Goal: Check status: Check status

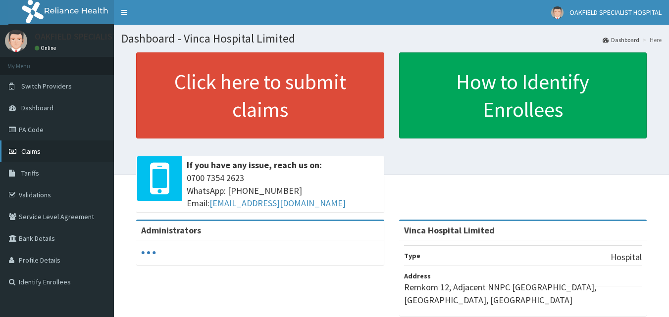
click at [33, 148] on span "Claims" at bounding box center [30, 151] width 19 height 9
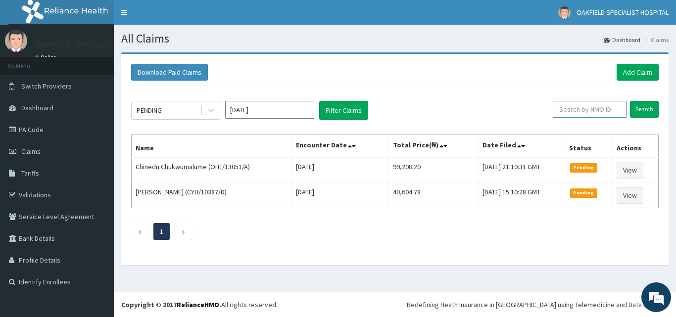
click at [594, 112] on input "text" at bounding box center [590, 109] width 74 height 17
paste input "SLB/10284/C"
type input "SLB/10284/C"
click at [630, 101] on input "Search" at bounding box center [644, 109] width 29 height 17
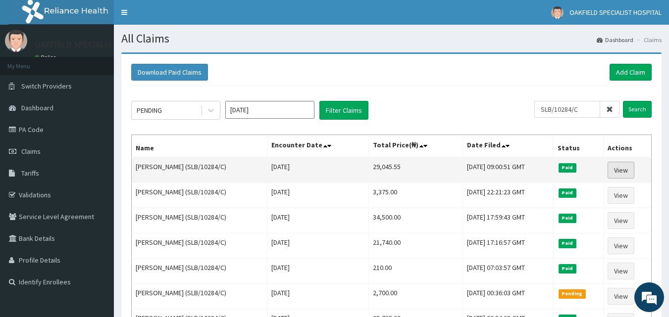
click at [616, 170] on link "View" at bounding box center [620, 170] width 27 height 17
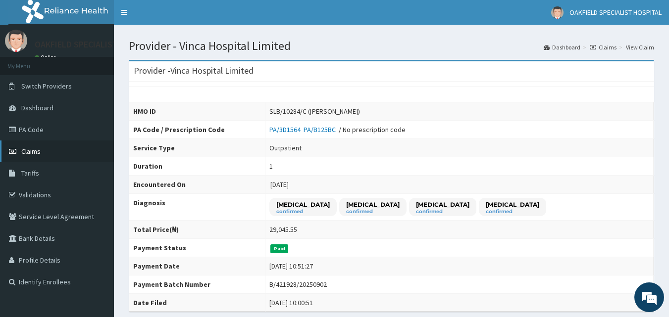
click at [50, 148] on link "Claims" at bounding box center [57, 152] width 114 height 22
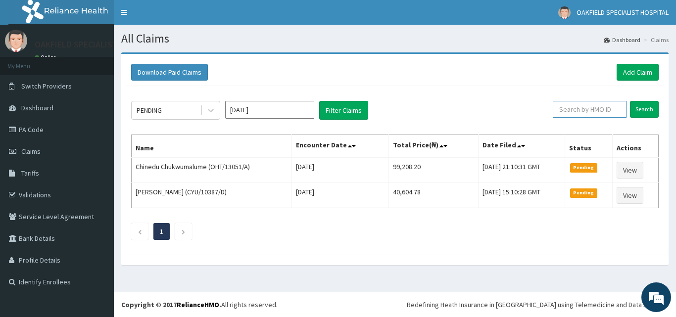
click at [597, 109] on input "text" at bounding box center [590, 109] width 74 height 17
paste input "SBL/10373/C"
type input "SBL/10373/C"
click at [630, 101] on input "Search" at bounding box center [644, 109] width 29 height 17
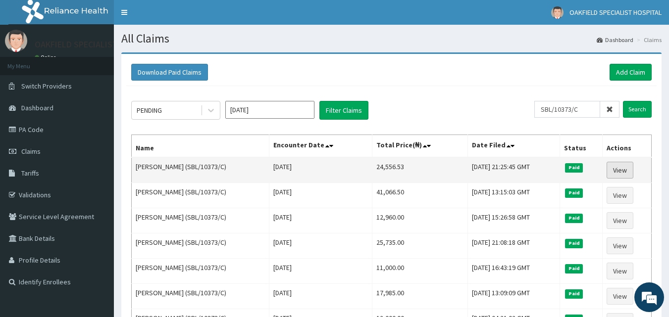
click at [627, 169] on link "View" at bounding box center [619, 170] width 27 height 17
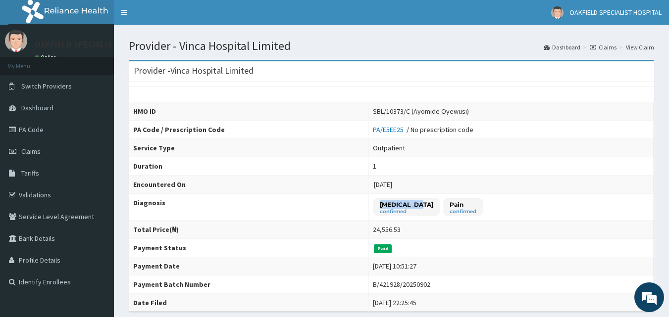
drag, startPoint x: 370, startPoint y: 195, endPoint x: 394, endPoint y: 215, distance: 31.0
click at [379, 202] on div "[MEDICAL_DATA] confirmed" at bounding box center [406, 207] width 67 height 18
click at [572, 206] on td "[MEDICAL_DATA] confirmed Pain confirmed" at bounding box center [511, 207] width 285 height 27
click at [48, 154] on link "Claims" at bounding box center [57, 152] width 114 height 22
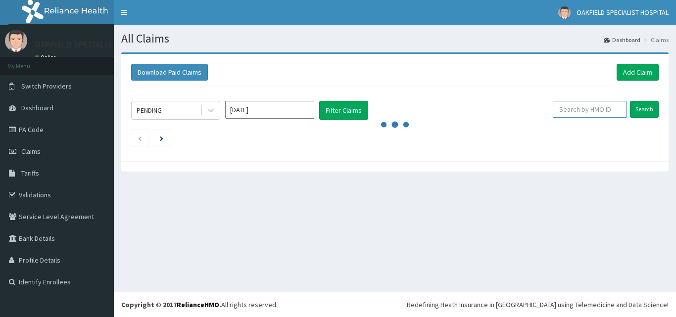
click at [578, 114] on input "text" at bounding box center [590, 109] width 74 height 17
paste input "WAN/10005/B"
type input "WAN/10005/B"
click at [630, 101] on input "Search" at bounding box center [644, 109] width 29 height 17
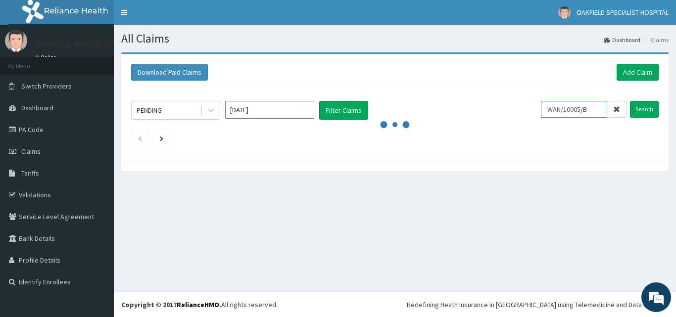
click at [630, 101] on input "Search" at bounding box center [644, 109] width 29 height 17
